Goal: Share content: Share content

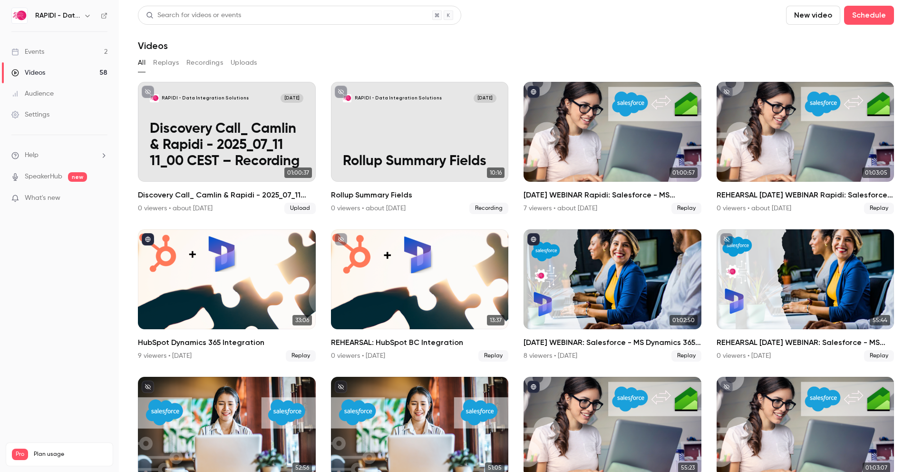
click at [814, 18] on button "New video" at bounding box center [813, 15] width 54 height 19
click at [823, 44] on div "Record" at bounding box center [848, 42] width 72 height 10
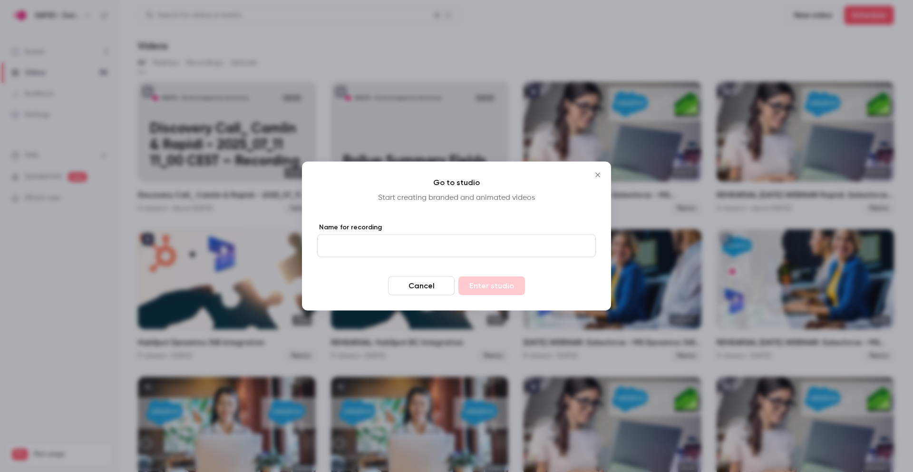
click at [349, 245] on input "Name for recording" at bounding box center [456, 246] width 279 height 23
type input "**********"
click at [485, 285] on button "Enter studio" at bounding box center [492, 285] width 67 height 19
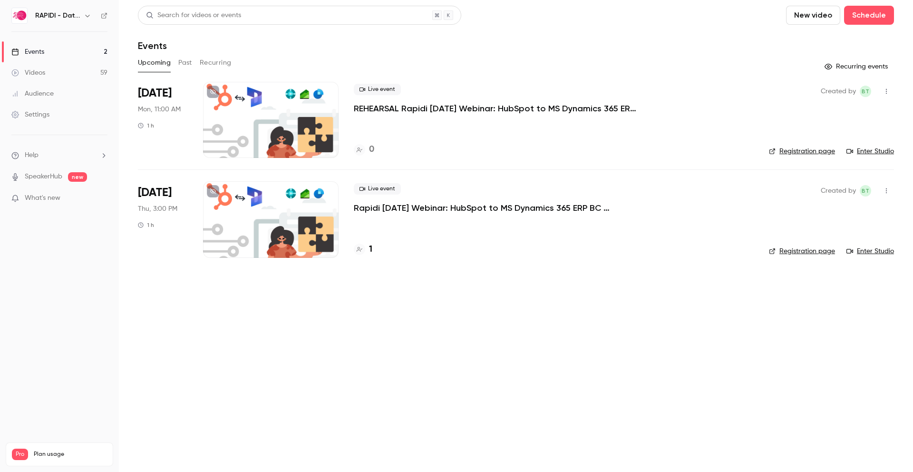
click at [27, 74] on div "Videos" at bounding box center [28, 73] width 34 height 10
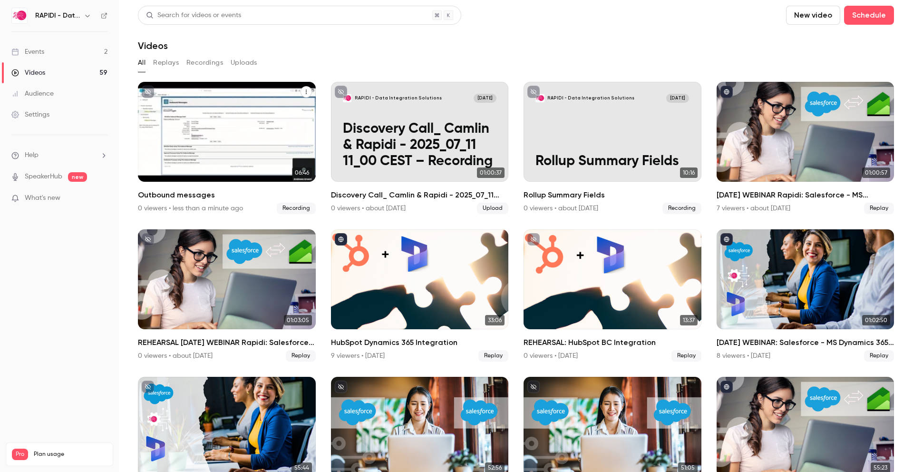
click at [208, 131] on div "RAPIDI - Data Integration Solutions Aug 19 Outbound messages" at bounding box center [227, 132] width 178 height 100
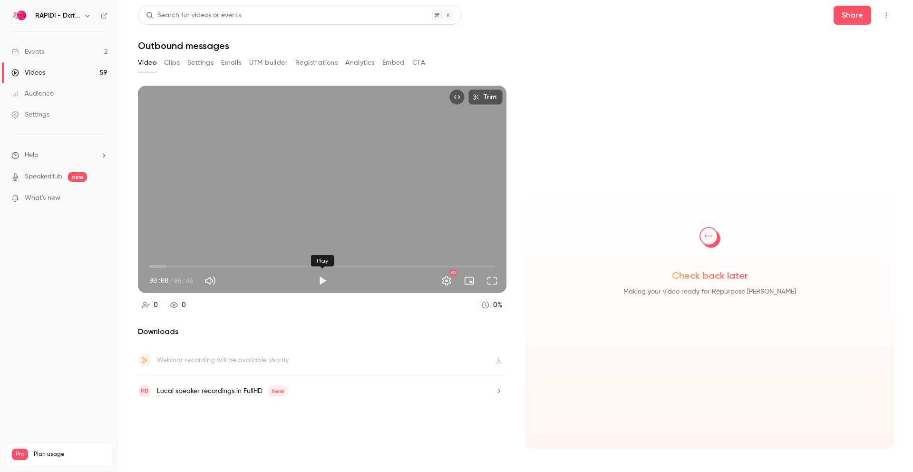
click at [320, 283] on button "Play" at bounding box center [322, 280] width 19 height 19
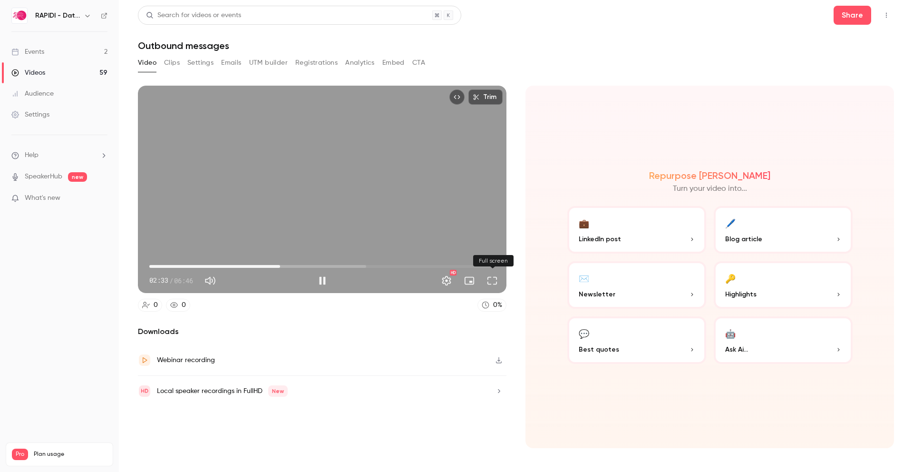
click at [491, 281] on button "Full screen" at bounding box center [492, 280] width 19 height 19
type input "*****"
click at [39, 70] on div "Videos" at bounding box center [28, 73] width 34 height 10
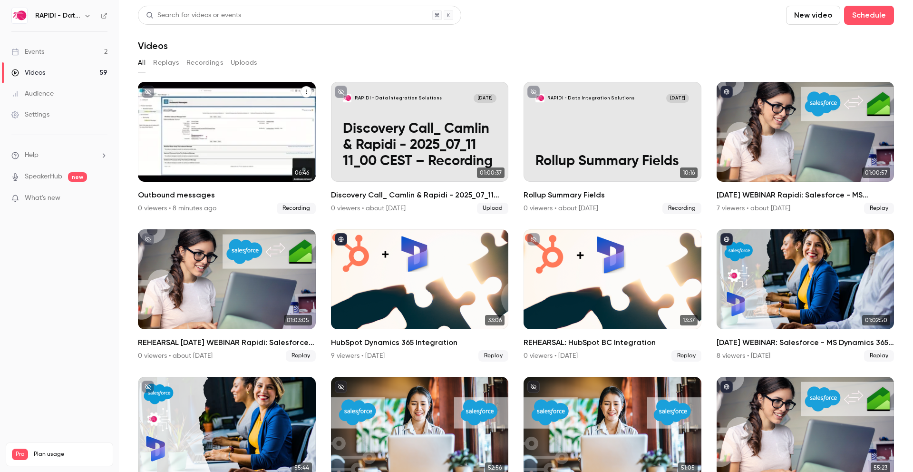
click at [306, 93] on icon "Outbound messages" at bounding box center [307, 92] width 6 height 6
click at [268, 116] on div "Share" at bounding box center [268, 114] width 74 height 10
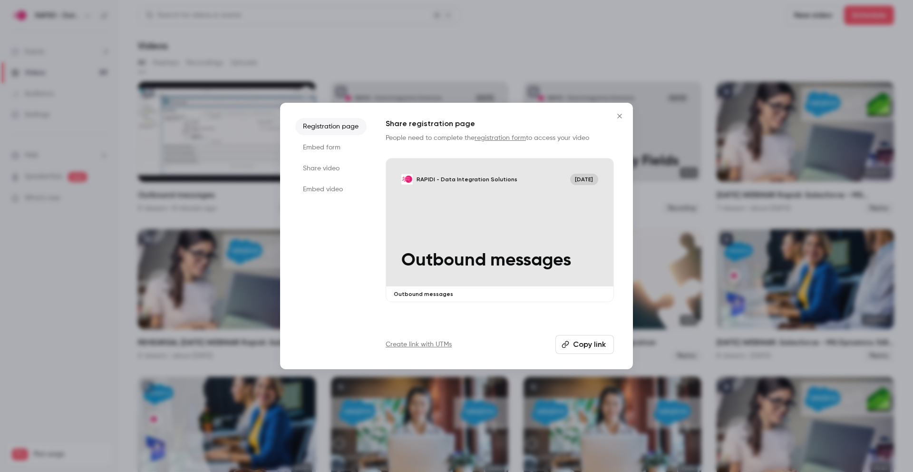
click at [335, 150] on li "Embed form" at bounding box center [330, 147] width 71 height 17
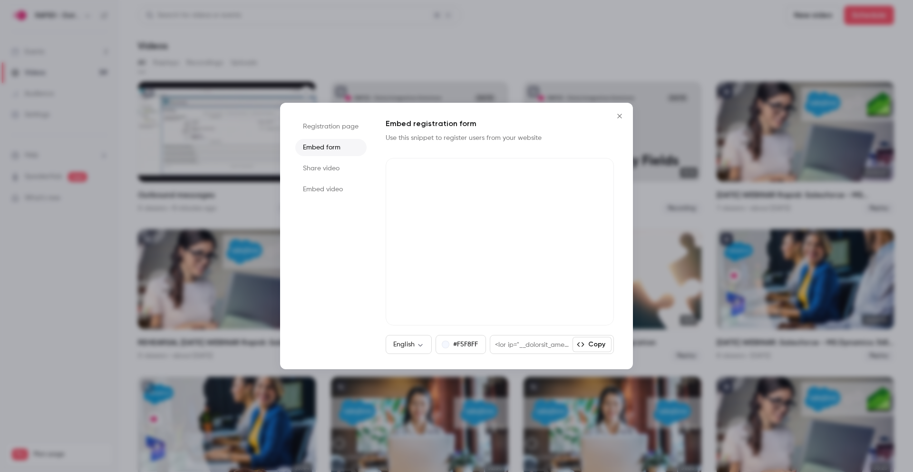
click at [335, 166] on li "Share video" at bounding box center [330, 168] width 71 height 17
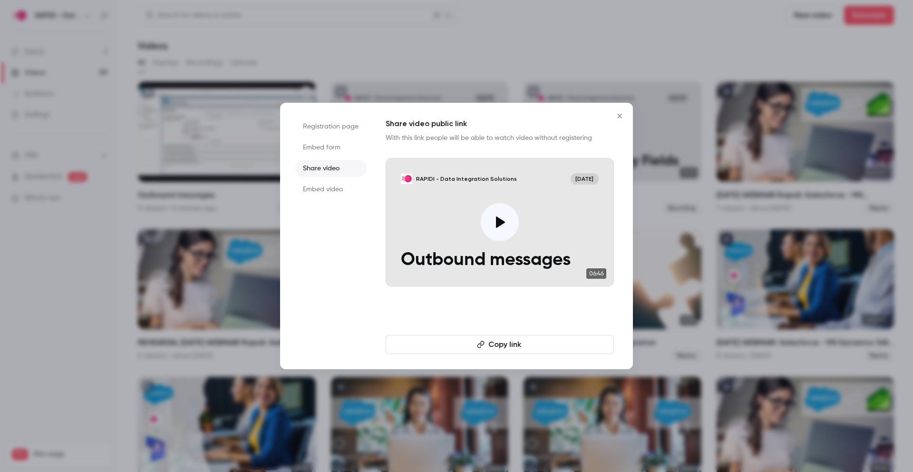
click at [494, 344] on button "Copy link" at bounding box center [500, 344] width 228 height 19
click at [621, 116] on icon "Close" at bounding box center [619, 116] width 11 height 8
